Goal: Information Seeking & Learning: Learn about a topic

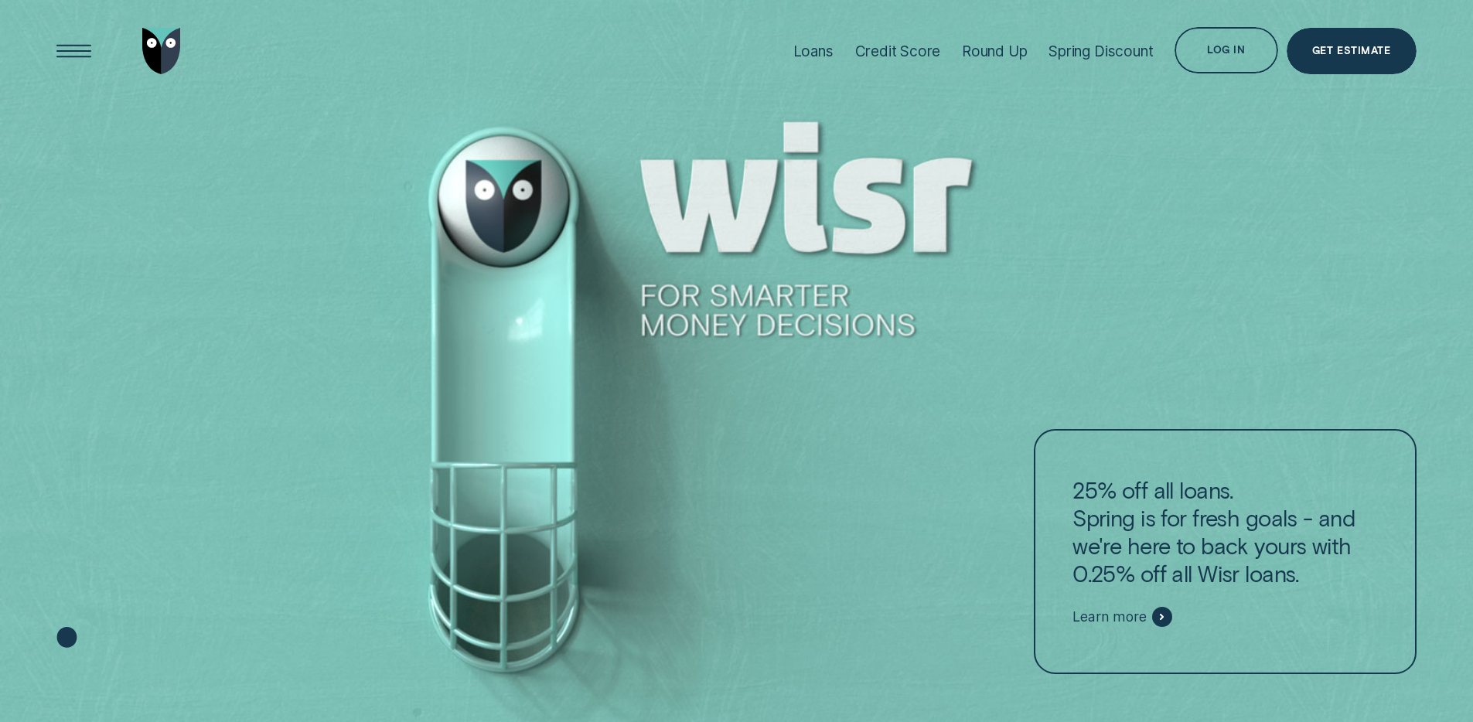
click at [765, 367] on div at bounding box center [736, 361] width 1473 height 723
click at [815, 56] on div "Loans" at bounding box center [813, 52] width 40 height 18
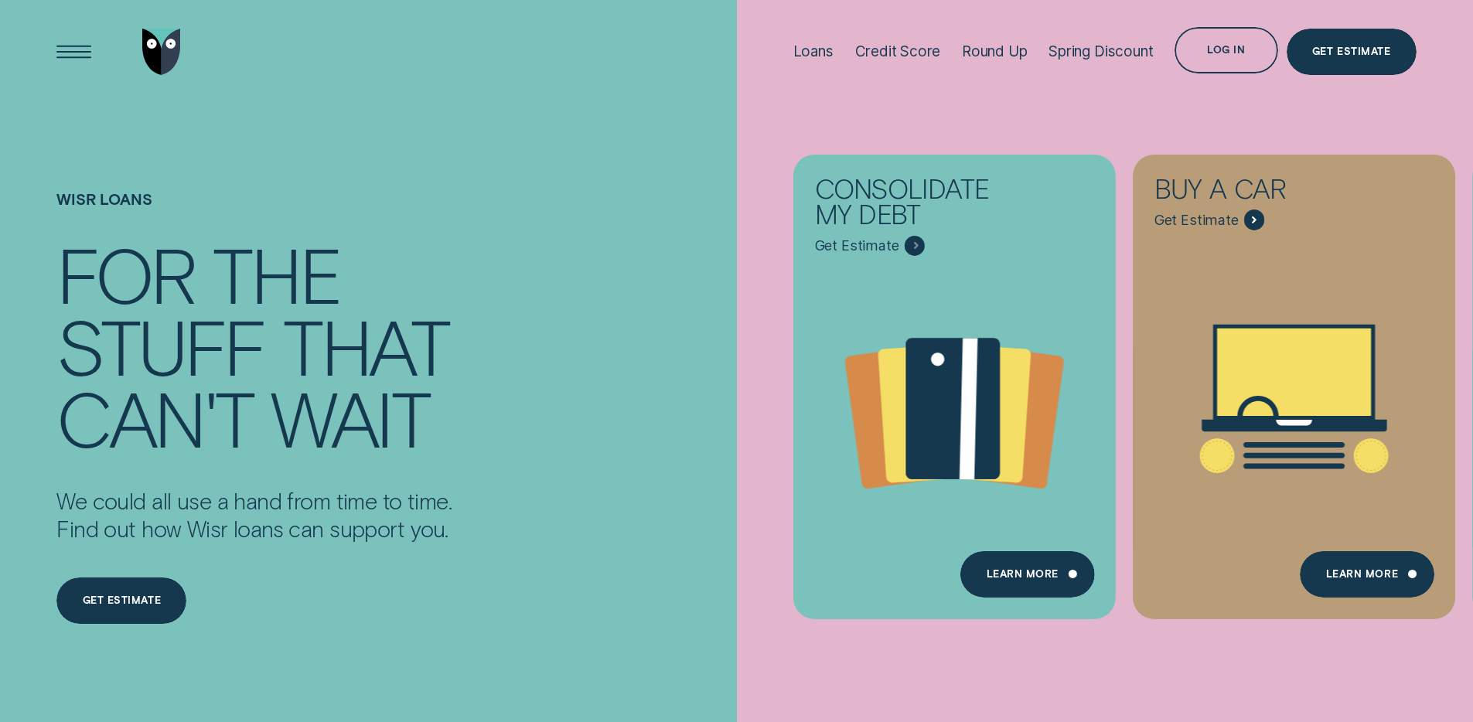
click at [574, 152] on div "Wisr loans For the stuff that can't wait We could all use a hand from time to t…" at bounding box center [343, 438] width 590 height 670
click at [157, 46] on img "Go to home page" at bounding box center [161, 52] width 39 height 46
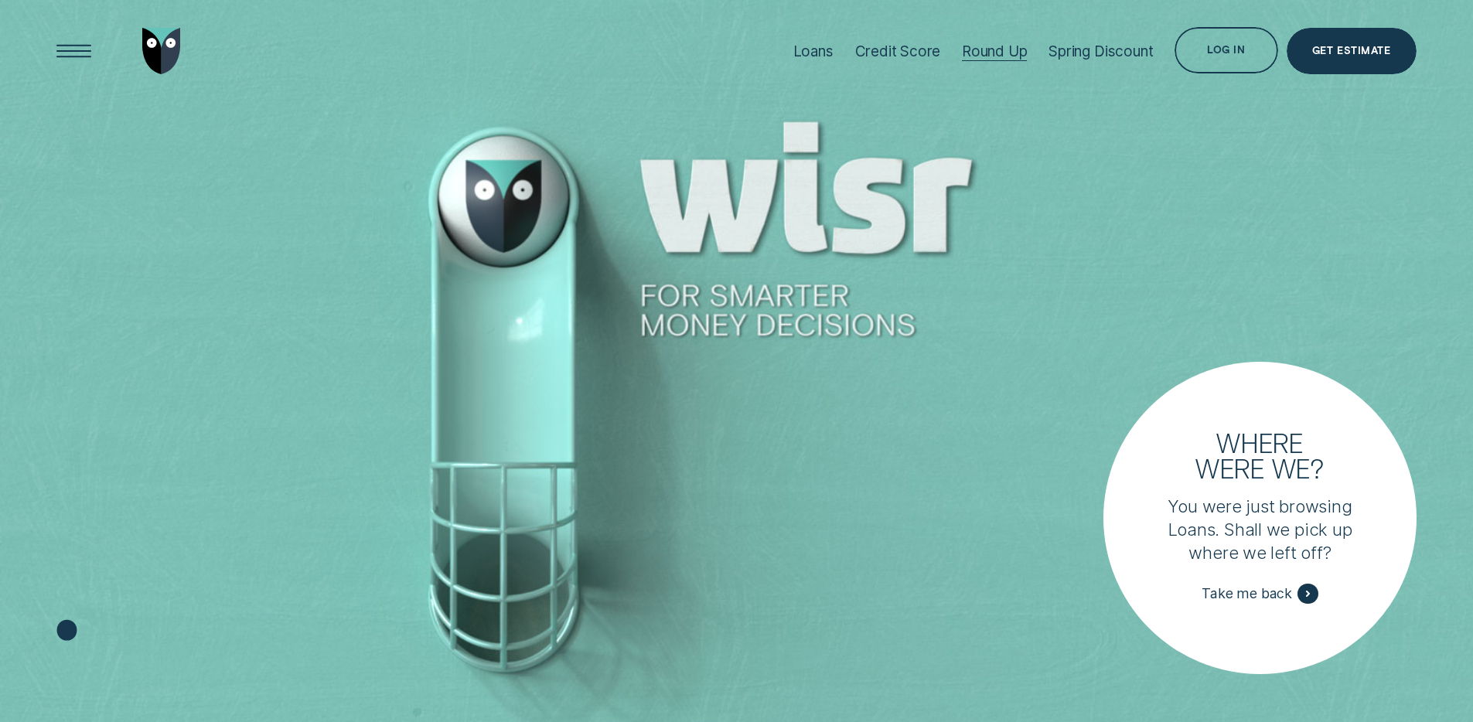
click at [983, 60] on div at bounding box center [995, 60] width 66 height 1
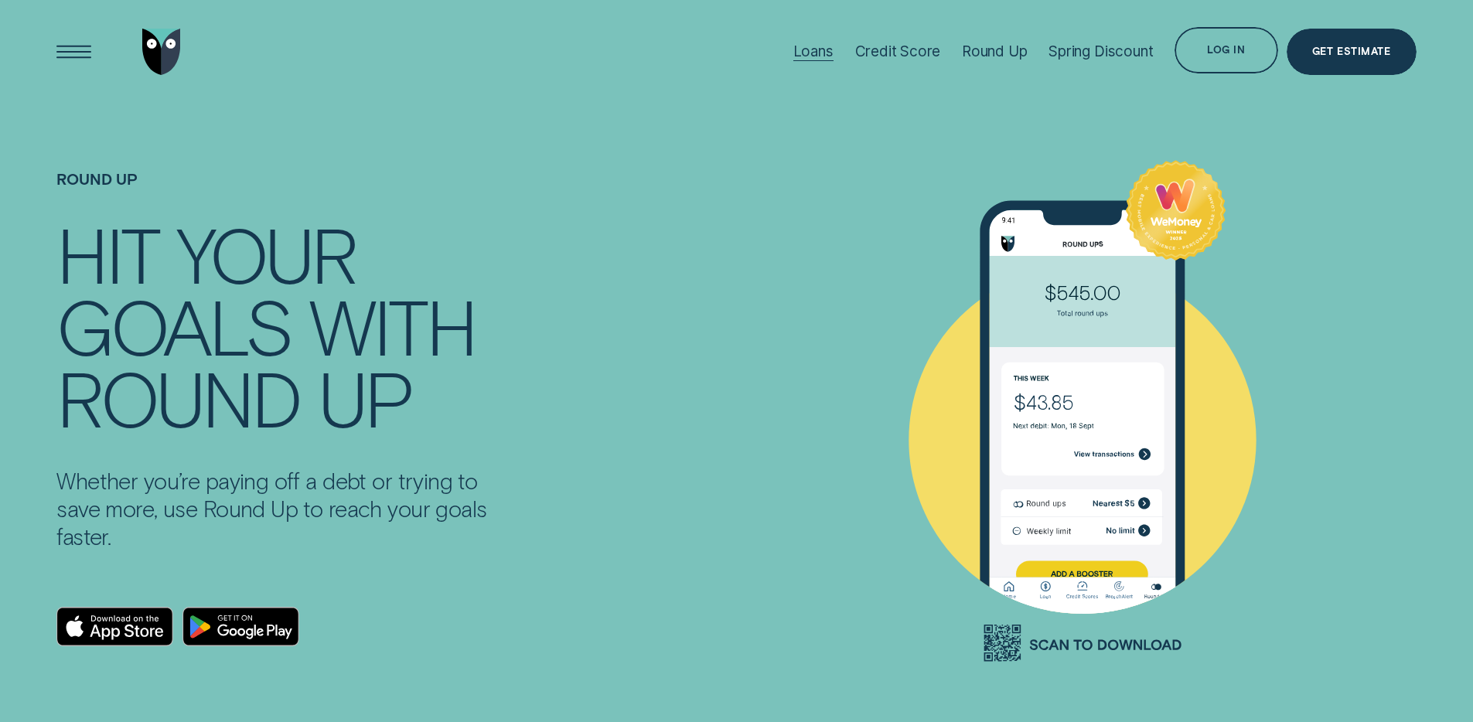
click at [811, 55] on div "Loans" at bounding box center [813, 52] width 40 height 18
